Goal: Find specific page/section: Find specific page/section

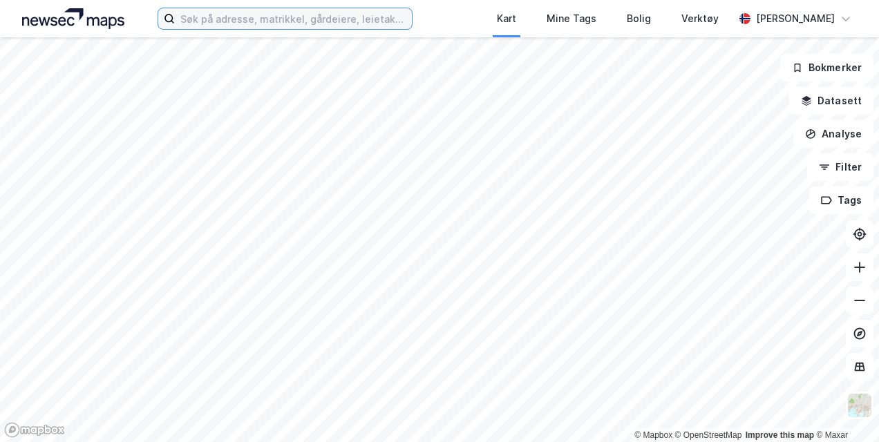
click at [214, 23] on input at bounding box center [293, 18] width 236 height 21
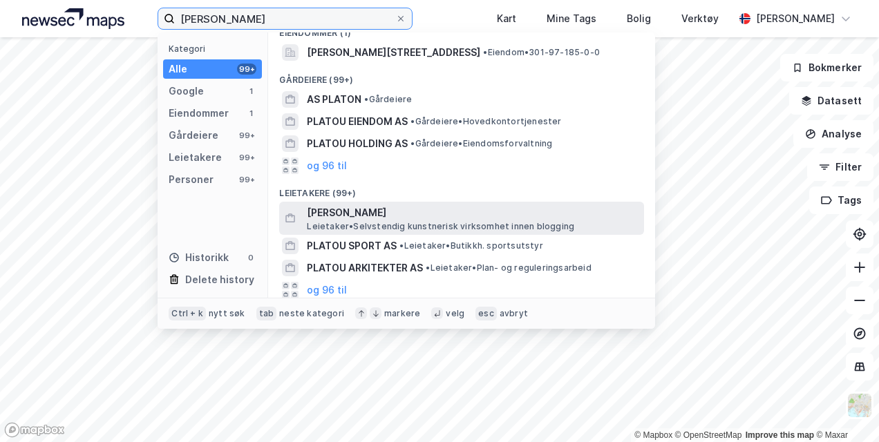
scroll to position [190, 0]
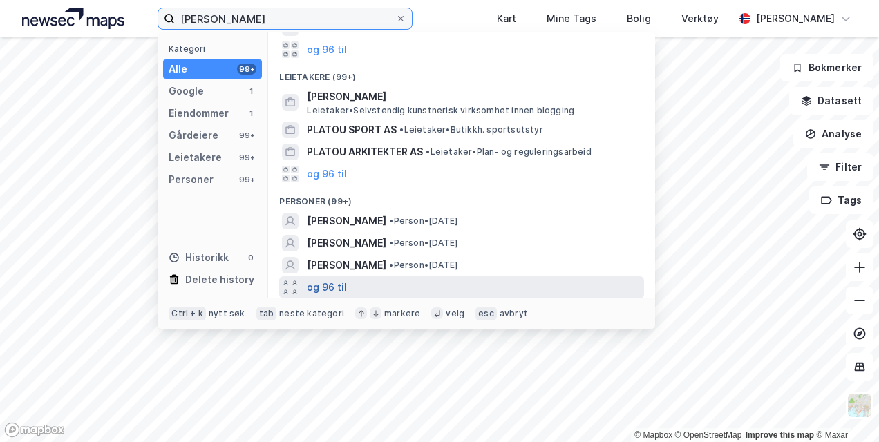
type input "[PERSON_NAME]"
click at [333, 281] on button "og 96 til" at bounding box center [327, 287] width 40 height 17
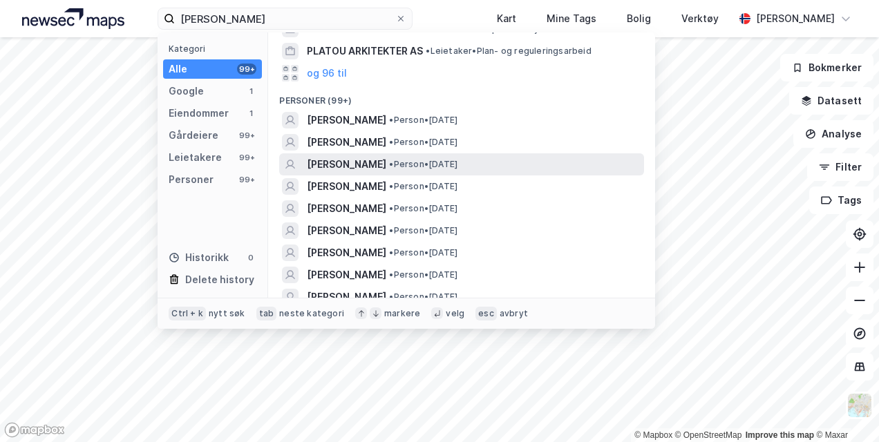
scroll to position [290, 0]
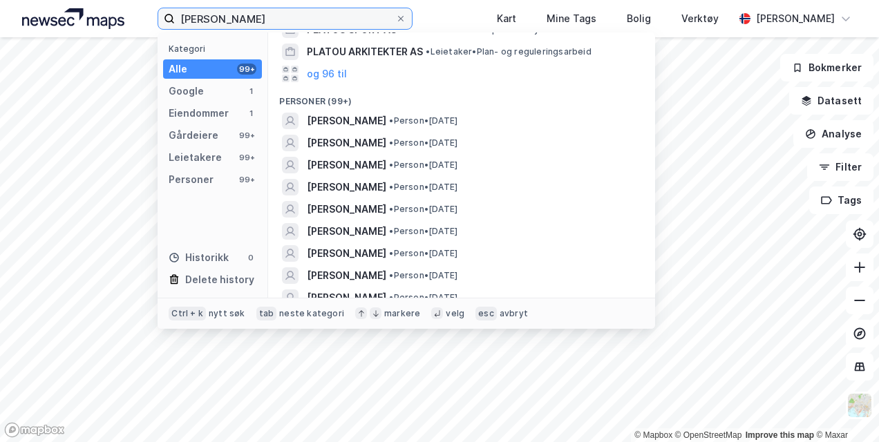
drag, startPoint x: 268, startPoint y: 16, endPoint x: -3, endPoint y: -12, distance: 272.4
click at [0, 0] on html "maren platou Kategori Alle 99+ Google 1 Eiendommer 1 Gårdeiere 99+ Leietakere 9…" at bounding box center [439, 221] width 879 height 442
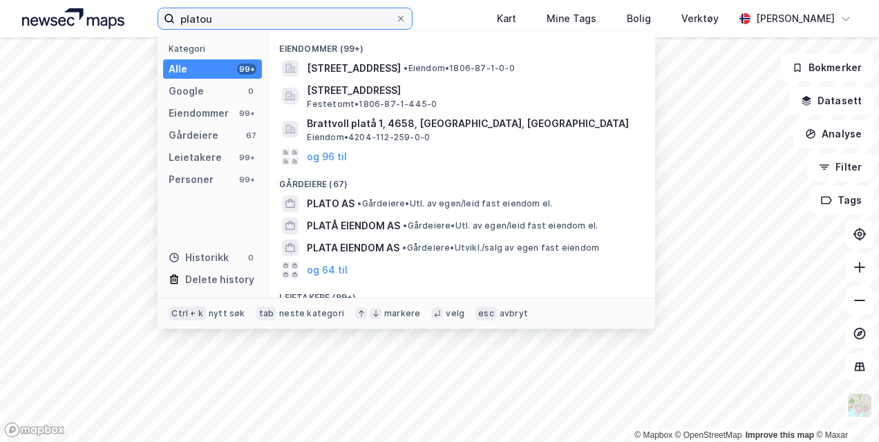
type input "platou"
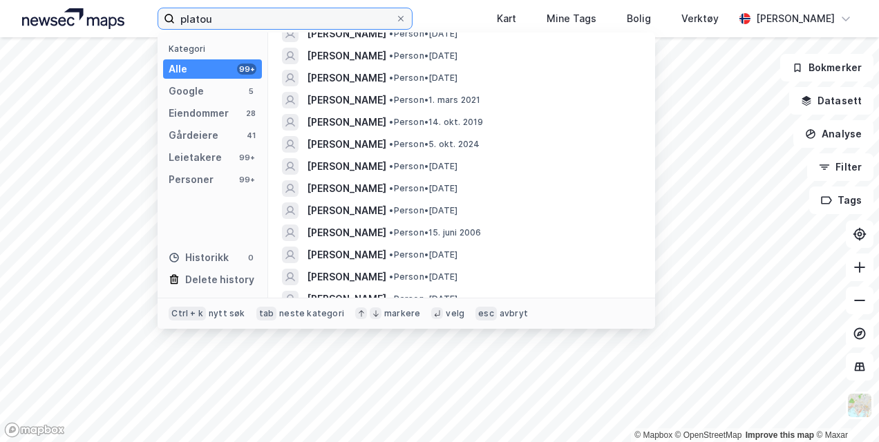
scroll to position [1896, 0]
